Goal: Task Accomplishment & Management: Use online tool/utility

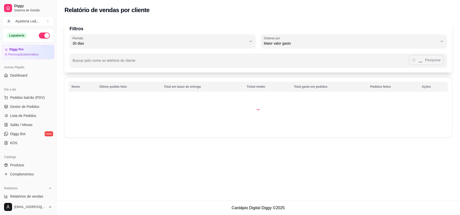
select select "30"
select select "HIGHEST_TOTAL_SPENT_WITH_ORDERS"
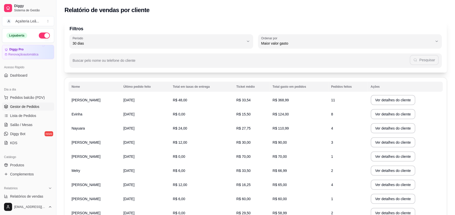
click at [18, 107] on span "Gestor de Pedidos" at bounding box center [24, 106] width 29 height 5
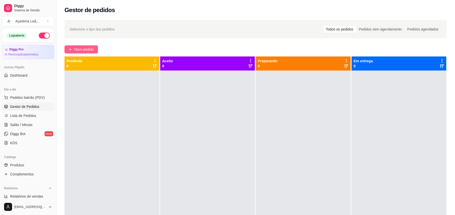
click at [85, 48] on span "Novo pedido" at bounding box center [84, 50] width 20 height 6
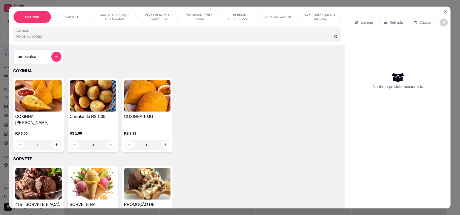
click at [95, 101] on img at bounding box center [93, 95] width 46 height 31
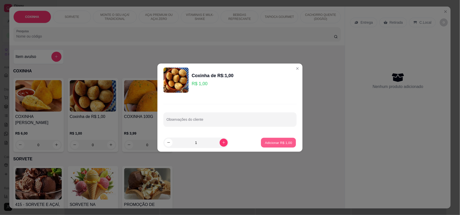
click at [268, 144] on p "Adicionar R$ 1,00" at bounding box center [278, 142] width 27 height 5
type input "1"
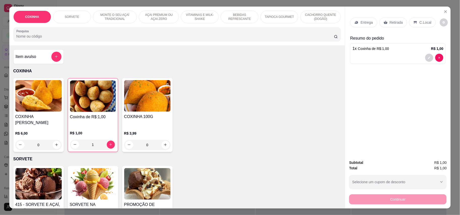
click at [395, 21] on p "Retirada" at bounding box center [396, 22] width 13 height 5
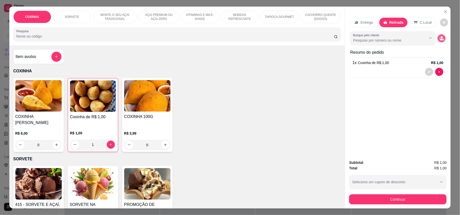
click at [440, 40] on icon "decrease-product-quantity" at bounding box center [442, 40] width 4 height 2
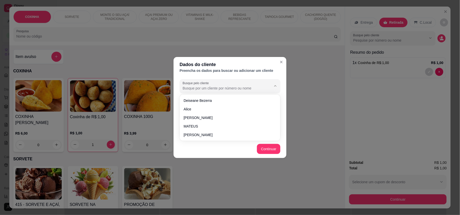
click at [236, 86] on input "Busque pelo cliente" at bounding box center [223, 88] width 81 height 5
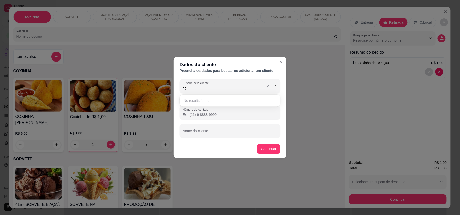
type input "a"
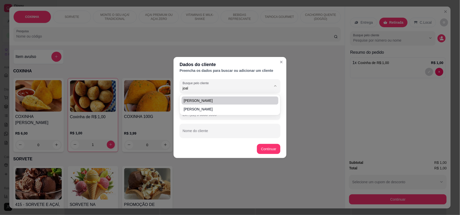
click at [192, 98] on span "[PERSON_NAME]" at bounding box center [228, 100] width 88 height 5
type input "[PERSON_NAME]"
type input "[PHONE_NUMBER]"
type input "[PERSON_NAME]"
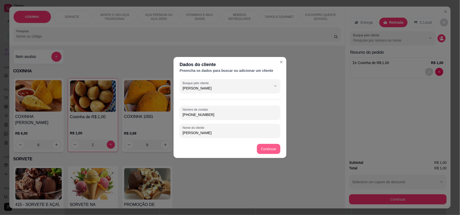
type input "[PERSON_NAME]"
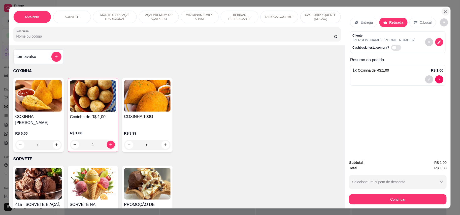
click at [445, 10] on icon "Close" at bounding box center [446, 12] width 4 height 4
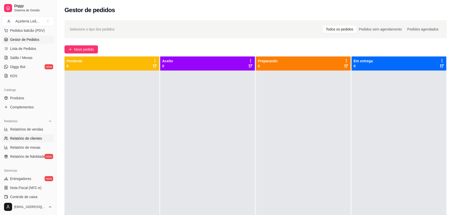
scroll to position [101, 0]
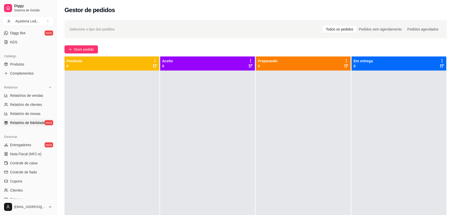
click at [24, 122] on span "Relatório de fidelidade" at bounding box center [27, 122] width 35 height 5
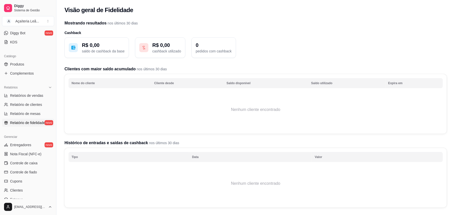
click at [88, 86] on th "Nome do cliente" at bounding box center [110, 83] width 83 height 10
click at [88, 85] on th "Nome do cliente" at bounding box center [110, 83] width 83 height 10
click at [185, 84] on th "Cliente desde" at bounding box center [187, 83] width 72 height 10
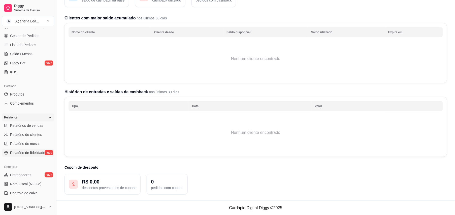
scroll to position [81, 0]
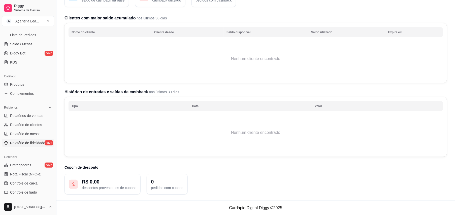
click at [16, 143] on span "Relatório de fidelidade" at bounding box center [27, 142] width 35 height 5
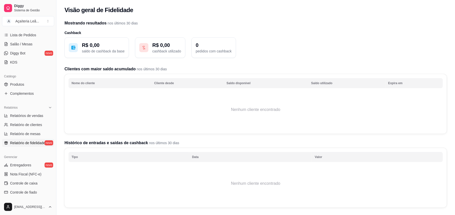
click at [45, 144] on span "Relatório de fidelidade" at bounding box center [27, 142] width 35 height 5
click at [95, 45] on p "R$ 0,00" at bounding box center [103, 45] width 43 height 7
click at [106, 45] on p "R$ 0,00" at bounding box center [103, 45] width 43 height 7
click at [90, 22] on h2 "Mostrando resultados nos últimos 30 [PERSON_NAME]" at bounding box center [256, 23] width 382 height 6
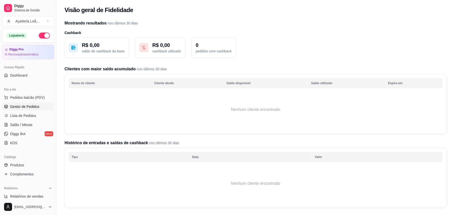
click at [17, 107] on span "Gestor de Pedidos" at bounding box center [24, 106] width 29 height 5
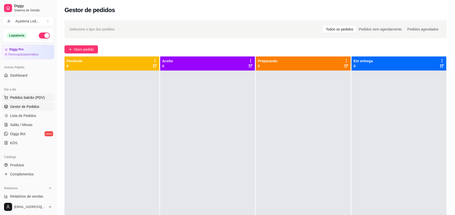
click at [18, 97] on span "Pedidos balcão (PDV)" at bounding box center [27, 97] width 35 height 5
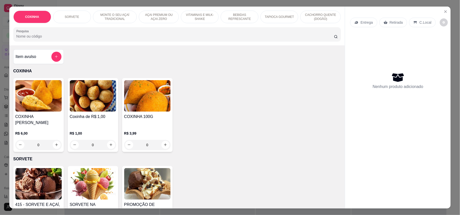
click at [94, 109] on img at bounding box center [93, 95] width 46 height 31
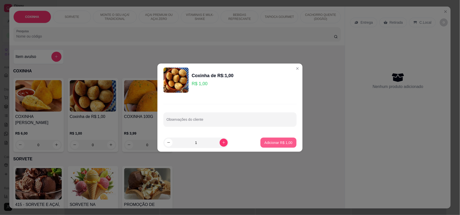
click at [271, 141] on p "Adicionar R$ 1,00" at bounding box center [279, 142] width 28 height 5
type input "1"
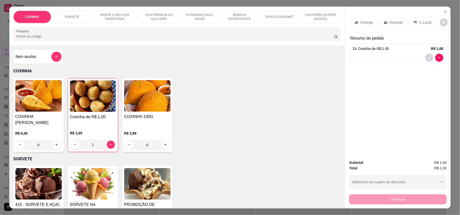
click at [396, 21] on p "Retirada" at bounding box center [396, 22] width 13 height 5
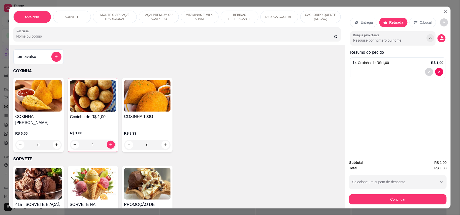
click at [430, 38] on icon "Show suggestions" at bounding box center [431, 38] width 4 height 4
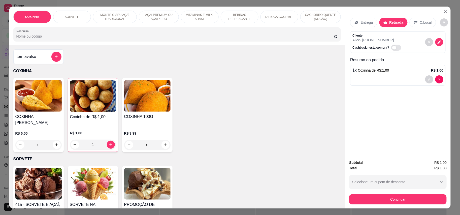
click at [392, 48] on span "Automatic updates" at bounding box center [394, 48] width 4 height 4
click at [391, 48] on input "Automatic updates" at bounding box center [392, 49] width 3 height 3
click at [391, 48] on span "Automatic updates" at bounding box center [396, 48] width 10 height 6
click at [391, 48] on input "Automatic updates" at bounding box center [392, 49] width 3 height 3
checkbox input "false"
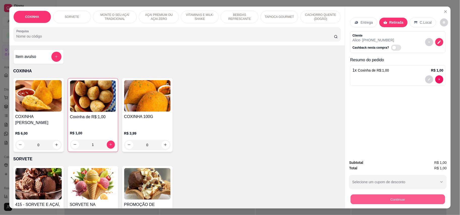
click at [378, 197] on button "Continuar" at bounding box center [398, 200] width 94 height 10
click at [445, 12] on icon "Close" at bounding box center [446, 12] width 2 height 2
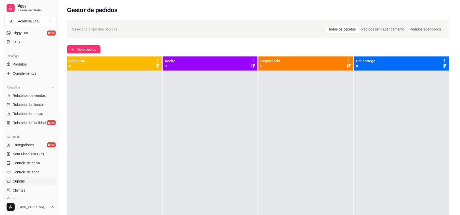
scroll to position [134, 0]
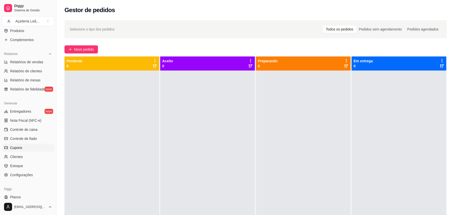
click at [14, 148] on span "Cupons" at bounding box center [16, 147] width 12 height 5
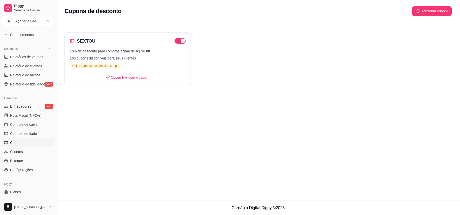
scroll to position [148, 0]
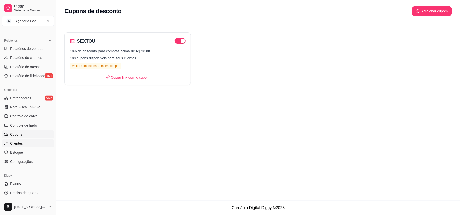
click at [17, 144] on span "Clientes" at bounding box center [16, 143] width 13 height 5
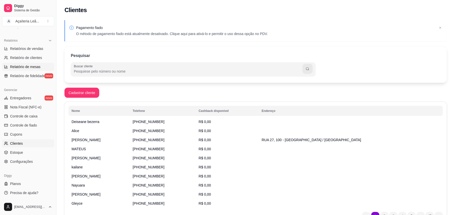
click at [22, 67] on span "Relatório de mesas" at bounding box center [25, 66] width 30 height 5
select select "TOTAL_OF_ORDERS"
select select "7"
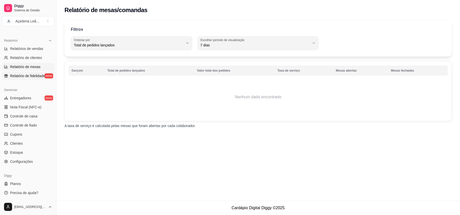
scroll to position [114, 0]
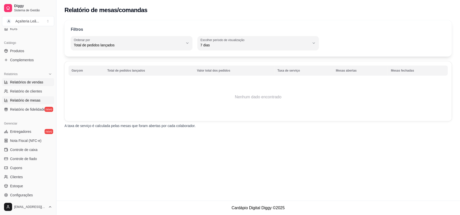
click at [18, 82] on span "Relatórios de vendas" at bounding box center [26, 82] width 33 height 5
select select "ALL"
select select "0"
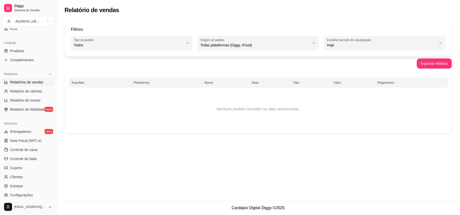
scroll to position [148, 0]
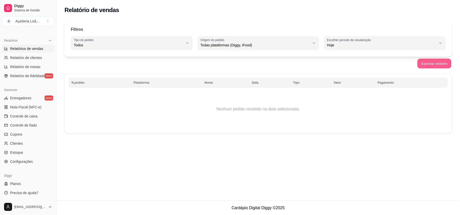
click at [433, 65] on button "Exportar relatório" at bounding box center [435, 64] width 34 height 10
click at [133, 143] on div "Relatório de vendas Filtros ALL Tipo do pedido Todos Entrega Retirada Mesa Cons…" at bounding box center [258, 100] width 404 height 201
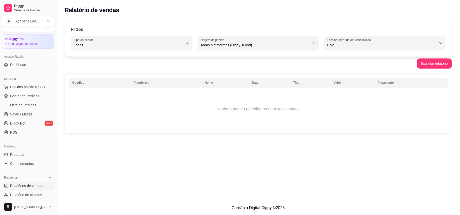
scroll to position [0, 0]
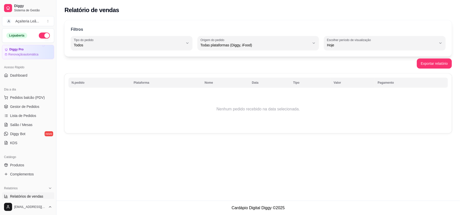
select select "TOTAL_OF_ORDERS"
select select "7"
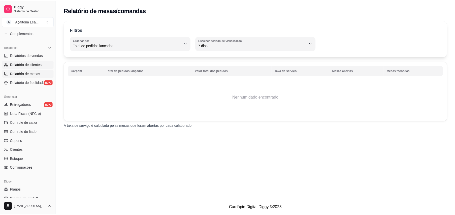
scroll to position [148, 0]
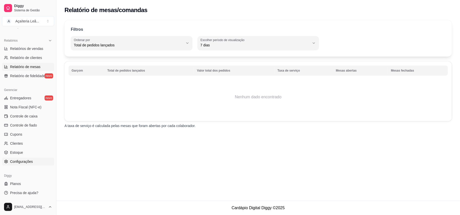
click at [22, 163] on span "Configurações" at bounding box center [21, 161] width 23 height 5
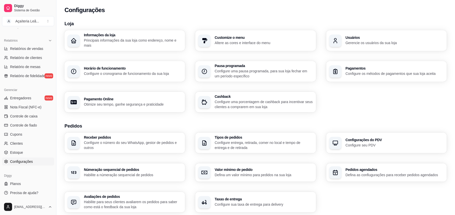
click at [365, 144] on p "Configure seu PDV" at bounding box center [395, 145] width 98 height 5
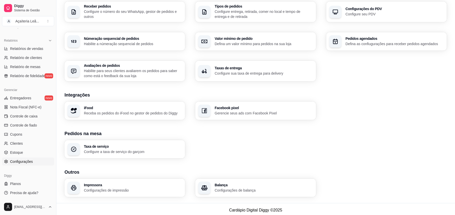
scroll to position [134, 0]
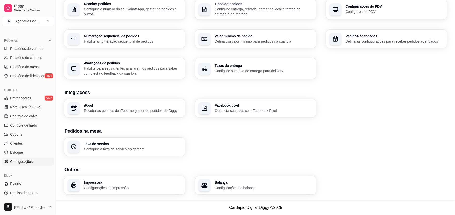
select select "TOTAL_OF_ORDERS"
select select "7"
